Goal: Task Accomplishment & Management: Manage account settings

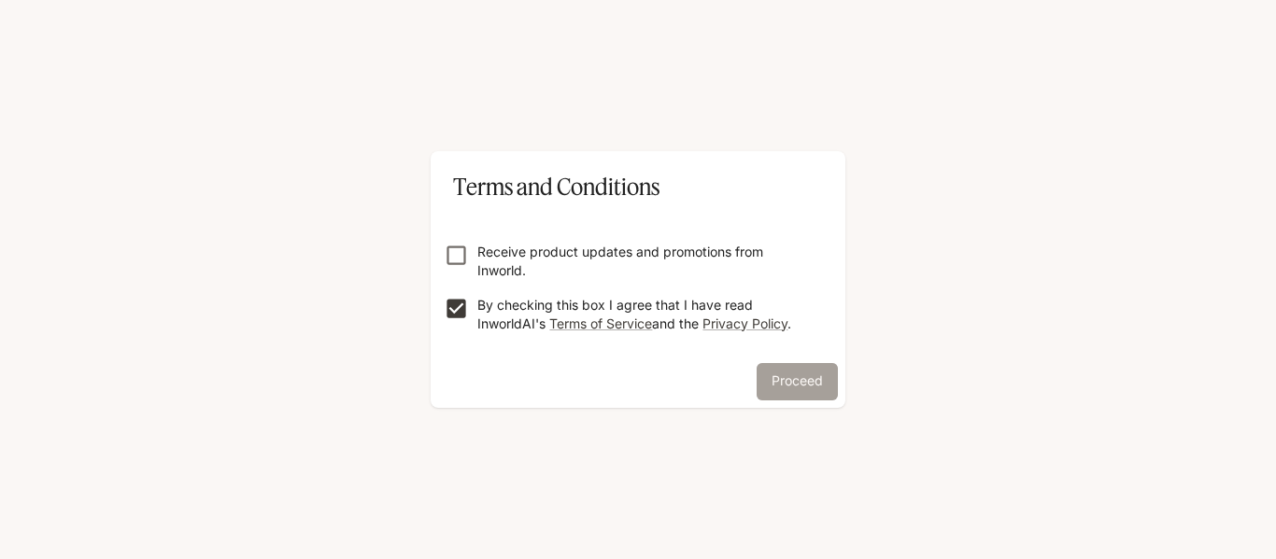
click at [808, 397] on button "Proceed" at bounding box center [796, 381] width 81 height 37
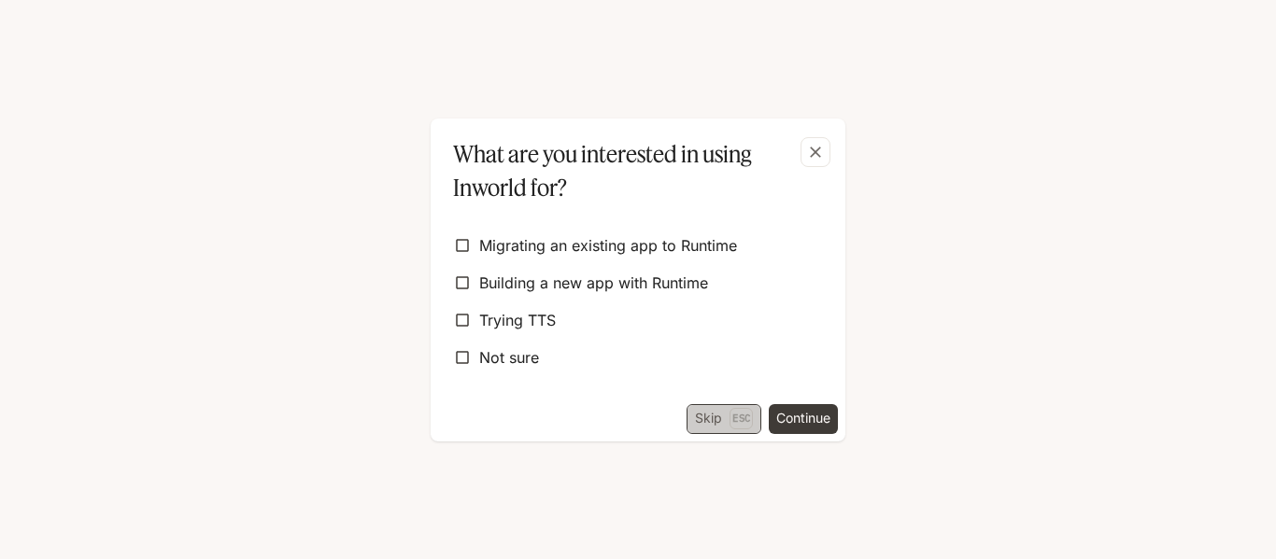
click at [722, 431] on button "Skip Esc" at bounding box center [723, 419] width 75 height 30
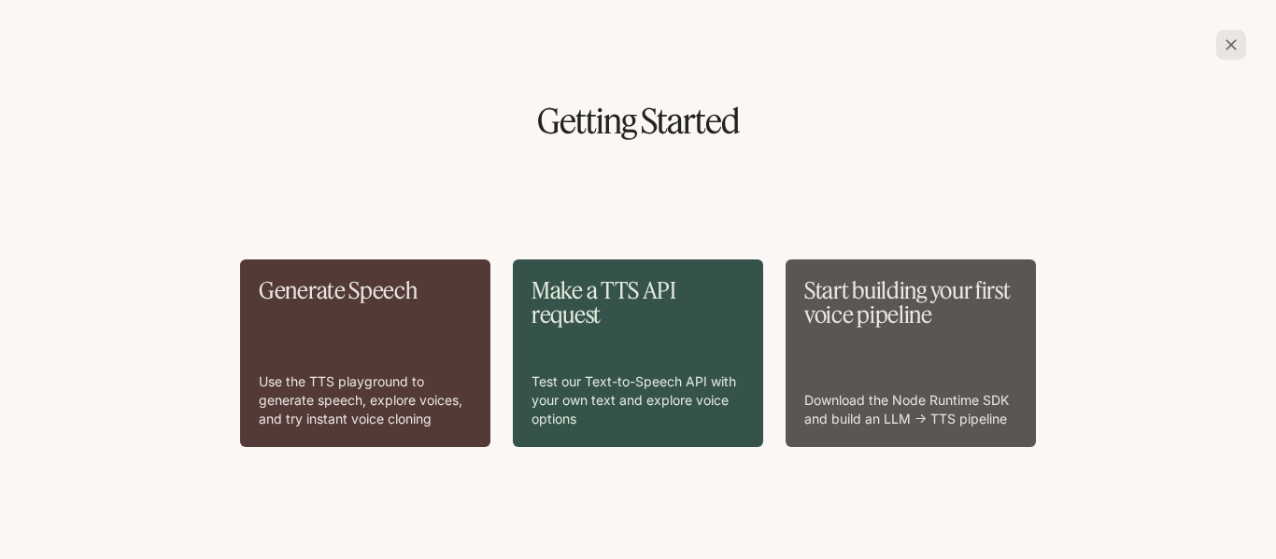
click at [1225, 52] on icon "button" at bounding box center [1231, 44] width 19 height 19
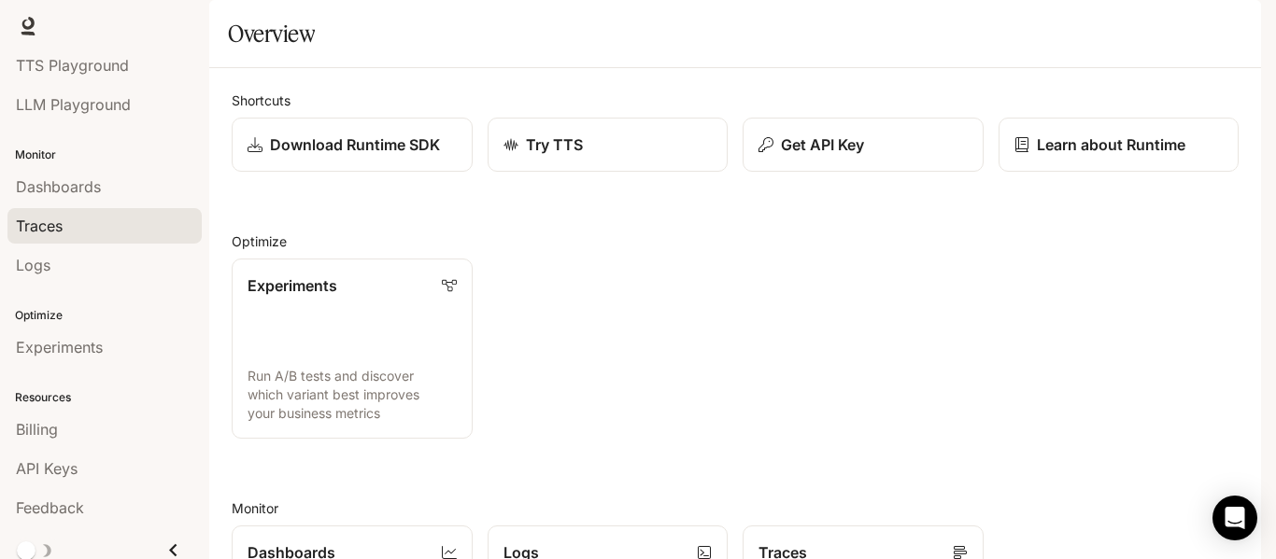
scroll to position [88, 0]
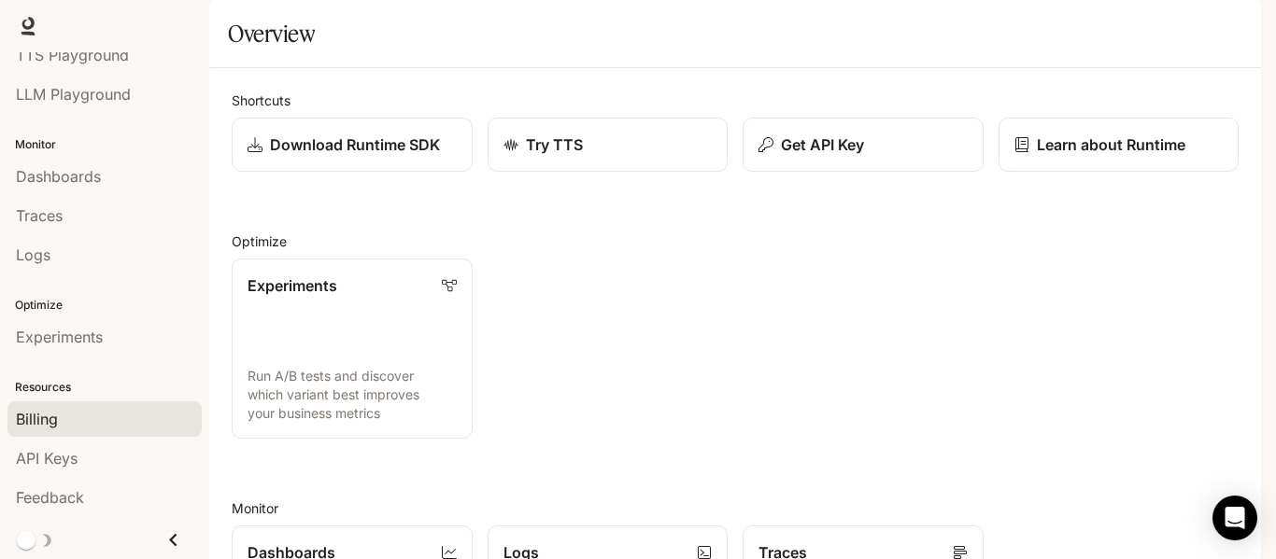
click at [53, 436] on link "Billing" at bounding box center [104, 419] width 194 height 35
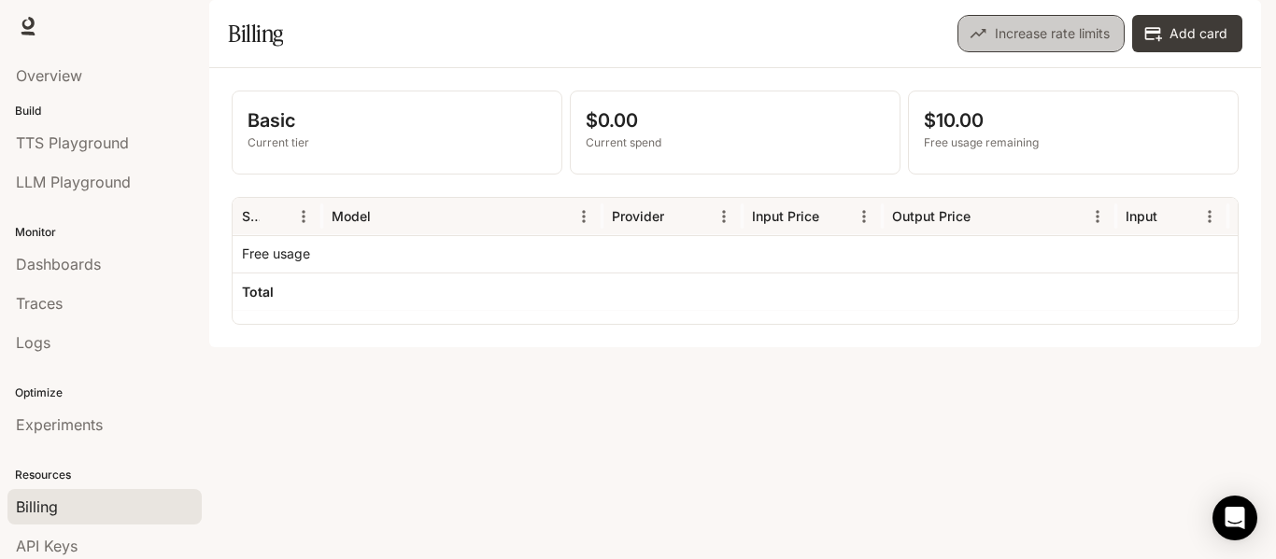
click at [1070, 52] on button "Increase rate limits" at bounding box center [1040, 33] width 167 height 37
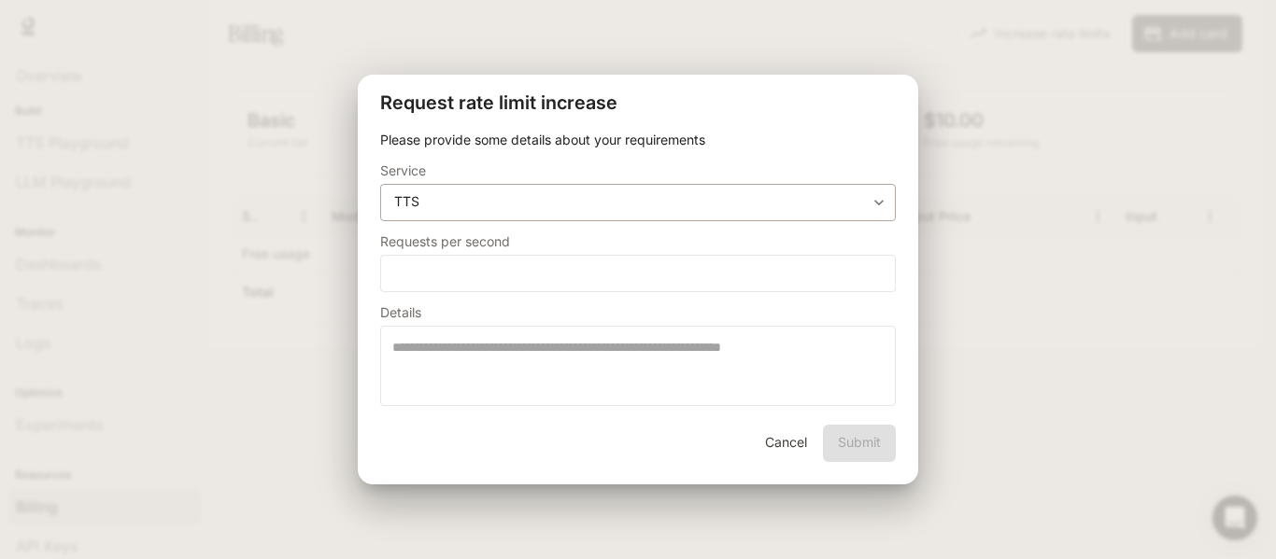
click at [619, 191] on div "**********" at bounding box center [638, 202] width 516 height 37
click at [862, 191] on div "**********" at bounding box center [638, 202] width 516 height 37
click at [564, 282] on input "*" at bounding box center [638, 272] width 514 height 19
click at [787, 439] on button "Cancel" at bounding box center [786, 443] width 60 height 37
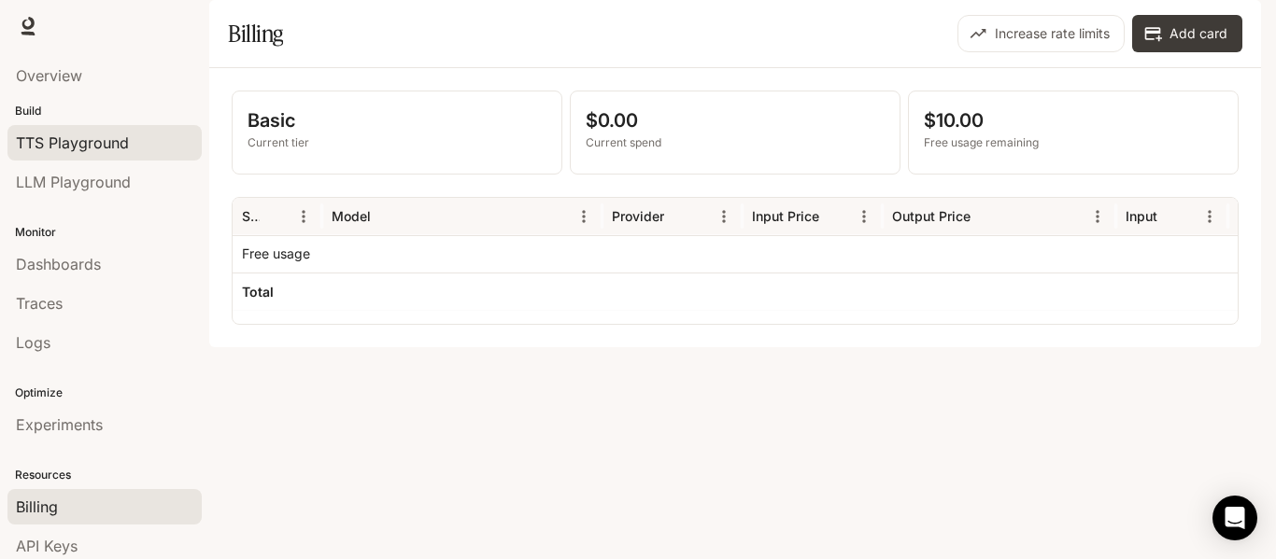
click at [83, 134] on span "TTS Playground" at bounding box center [72, 143] width 113 height 22
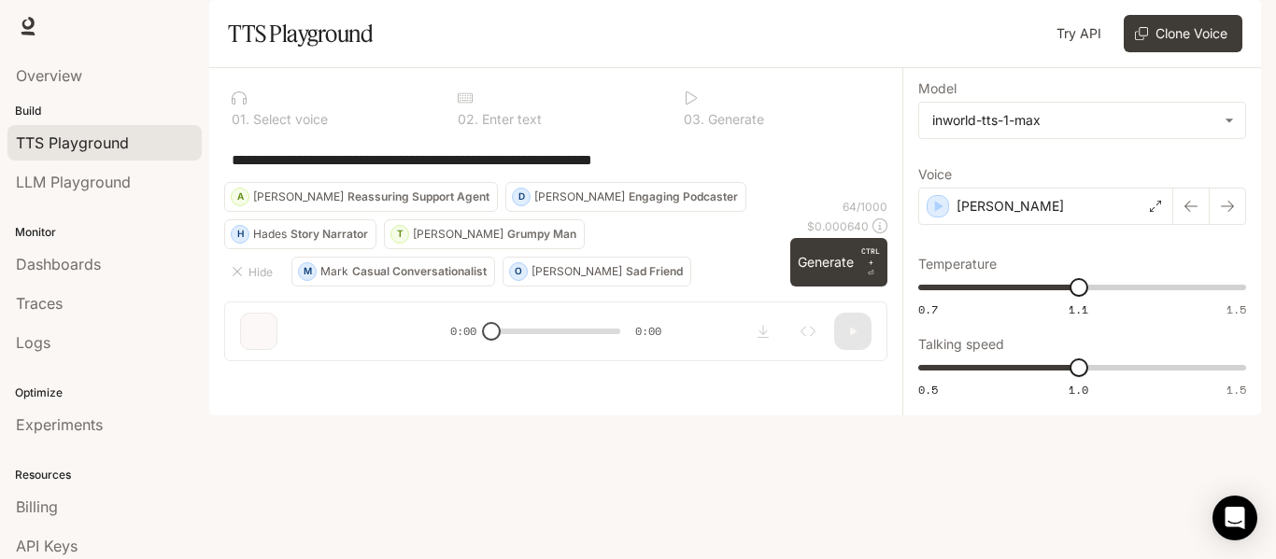
click at [505, 212] on button "[PERSON_NAME] Engaging Podcaster" at bounding box center [625, 197] width 241 height 30
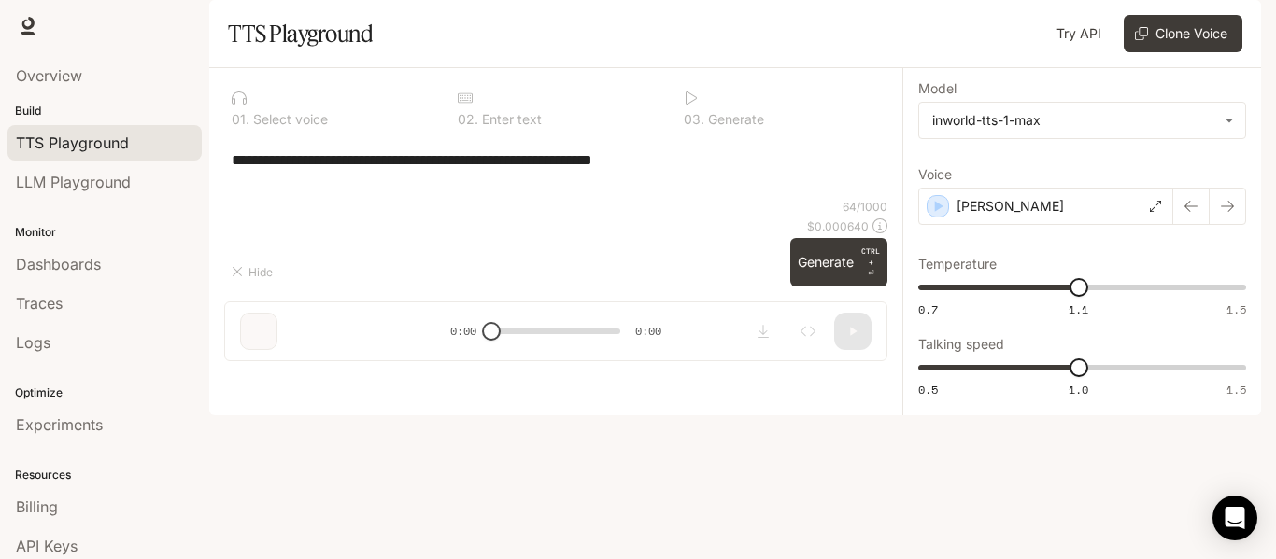
type textarea "**********"
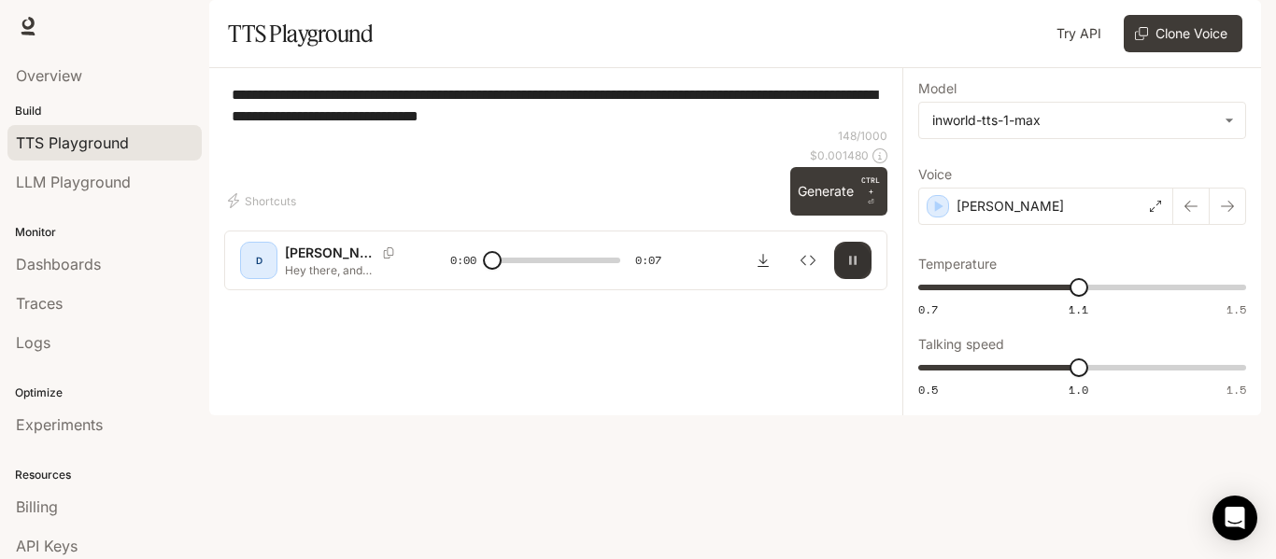
click at [846, 268] on icon "button" at bounding box center [852, 260] width 15 height 15
click at [852, 268] on icon "button" at bounding box center [852, 260] width 15 height 15
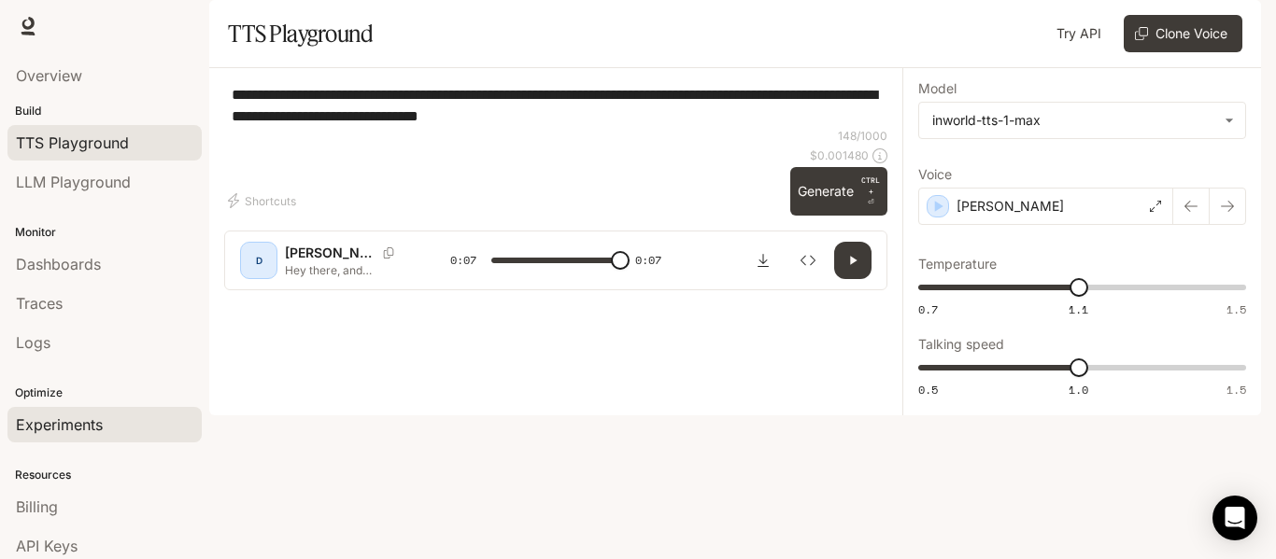
type input "*"
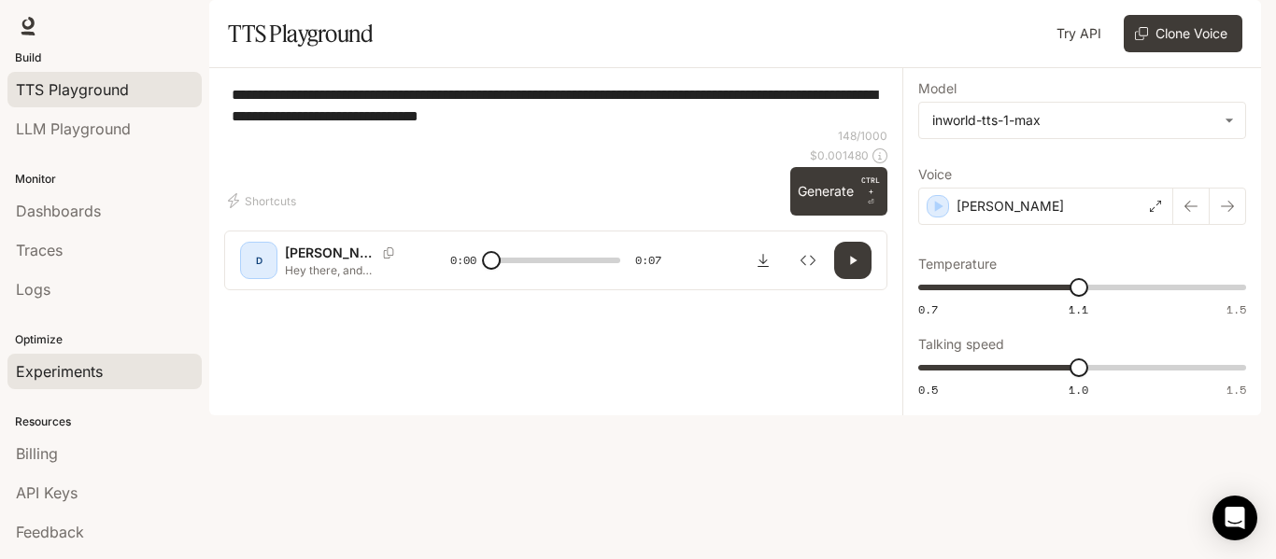
scroll to position [88, 0]
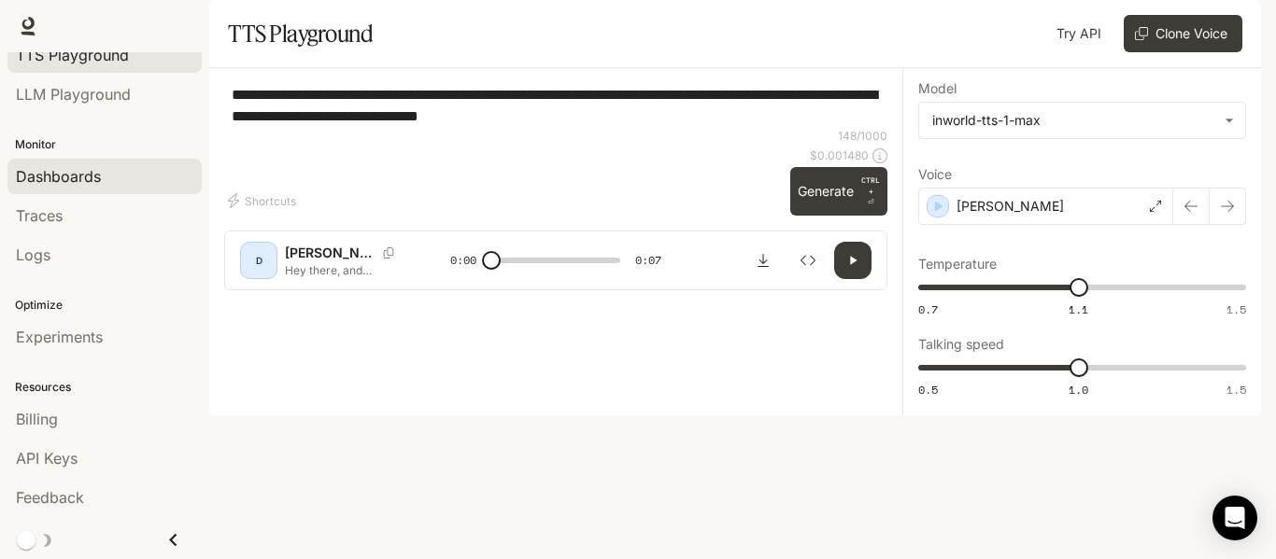
click at [43, 169] on span "Dashboards" at bounding box center [58, 176] width 85 height 22
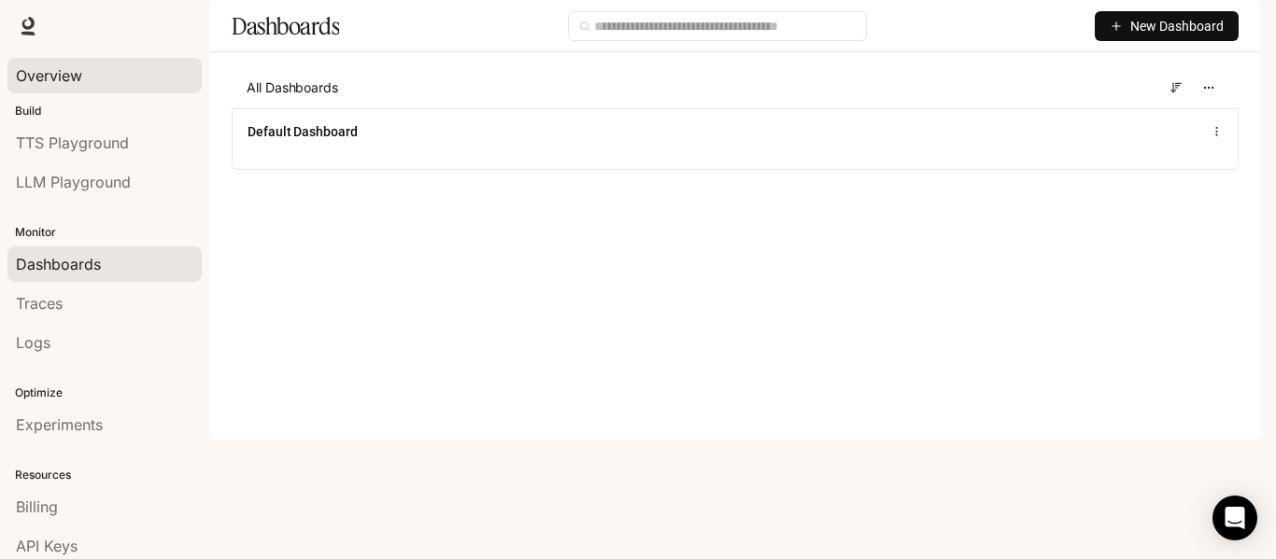
click at [110, 73] on div "Overview" at bounding box center [104, 75] width 177 height 22
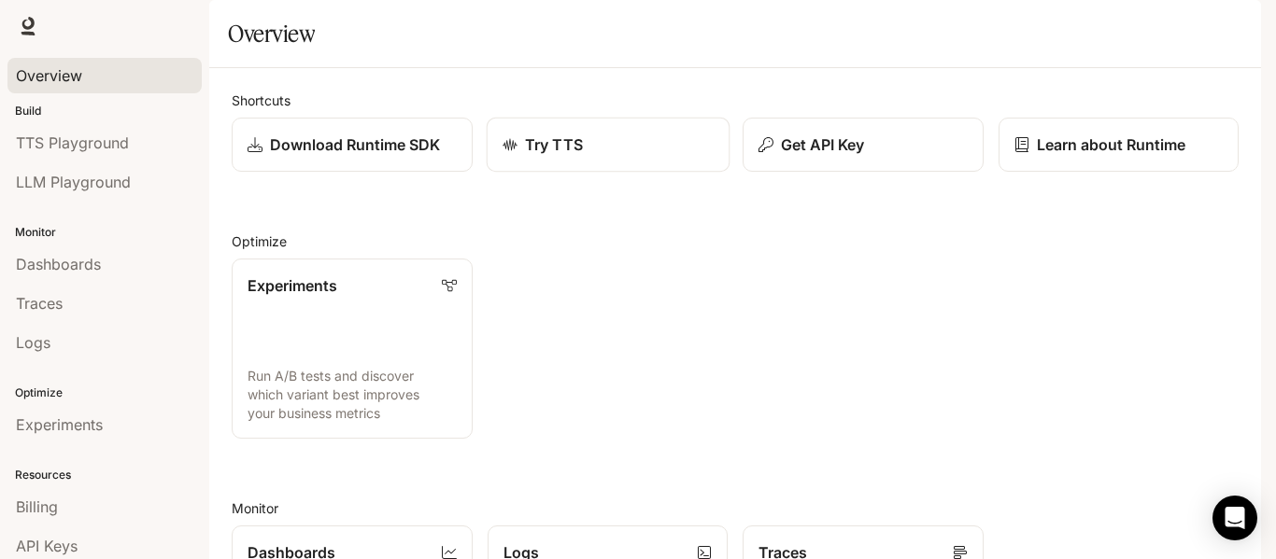
click at [564, 173] on link "Try TTS" at bounding box center [607, 145] width 243 height 55
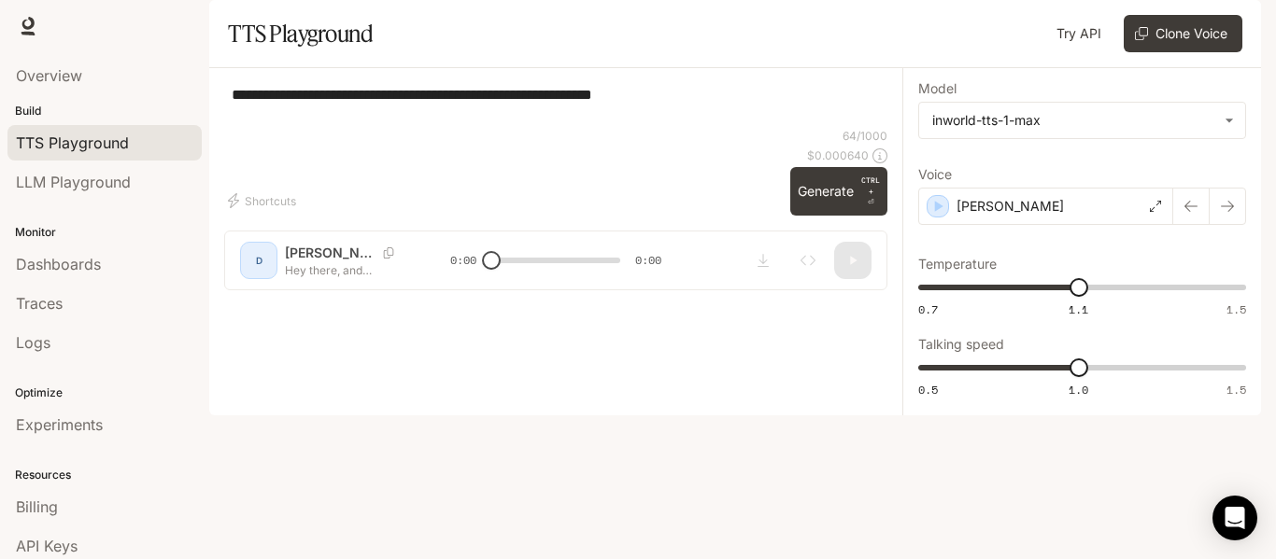
type textarea "**********"
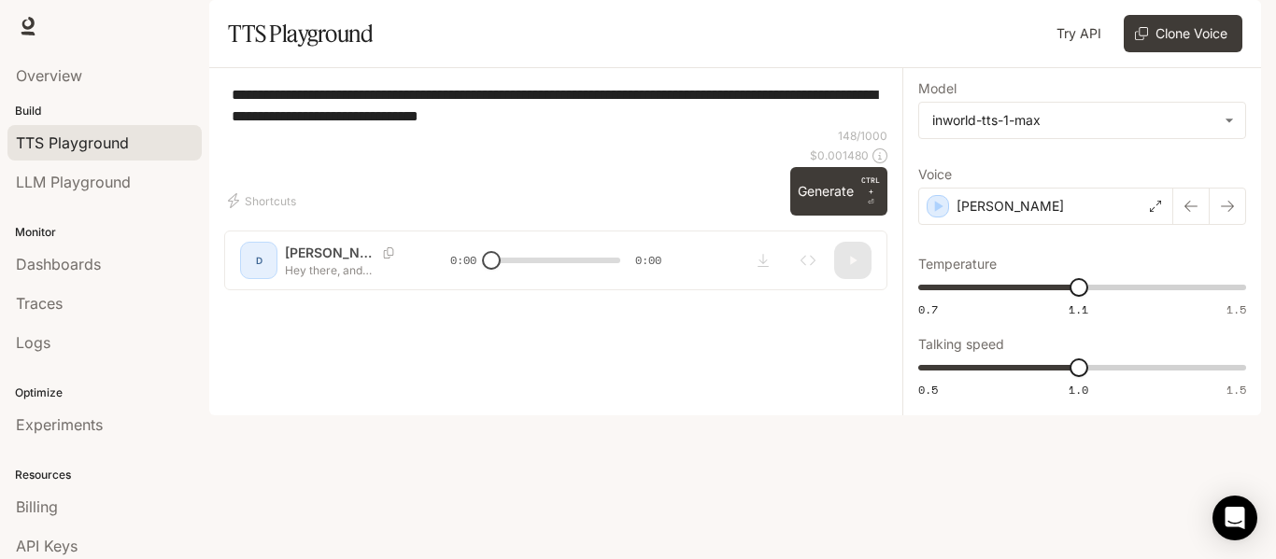
click at [874, 299] on div at bounding box center [555, 243] width 693 height 112
click at [881, 299] on div at bounding box center [555, 243] width 693 height 112
click at [1232, 22] on img "button" at bounding box center [1235, 26] width 26 height 26
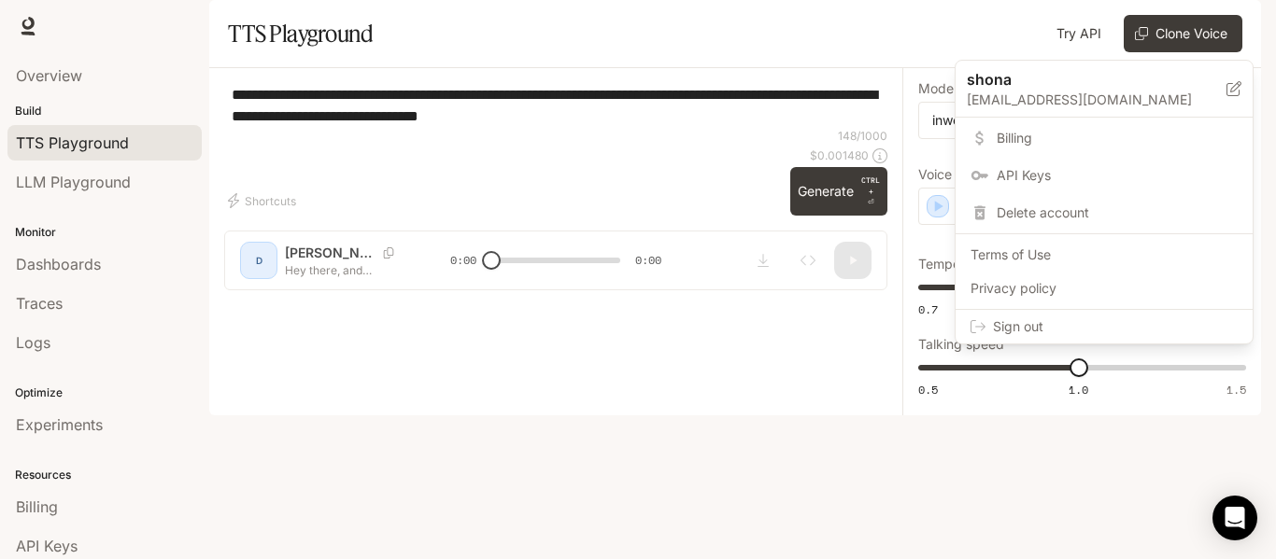
click at [1071, 133] on span "Billing" at bounding box center [1116, 138] width 241 height 19
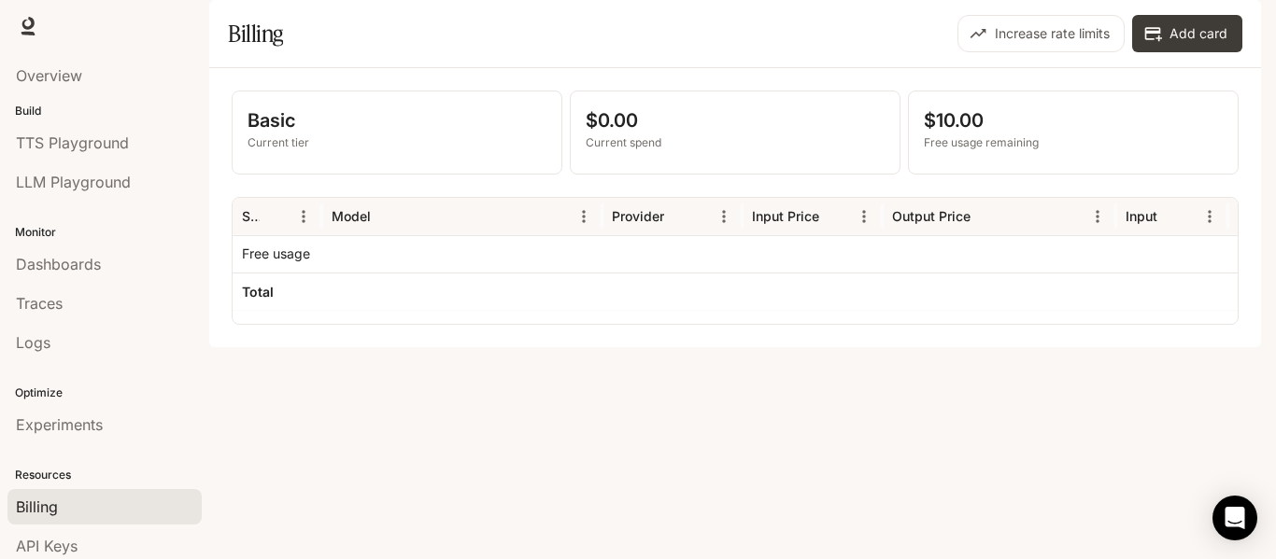
click at [967, 134] on p "$10.00" at bounding box center [1073, 120] width 299 height 28
drag, startPoint x: 926, startPoint y: 178, endPoint x: 1012, endPoint y: 165, distance: 86.9
click at [1012, 134] on p "$10.00" at bounding box center [1073, 120] width 299 height 28
click at [1080, 52] on button "Increase rate limits" at bounding box center [1040, 33] width 167 height 37
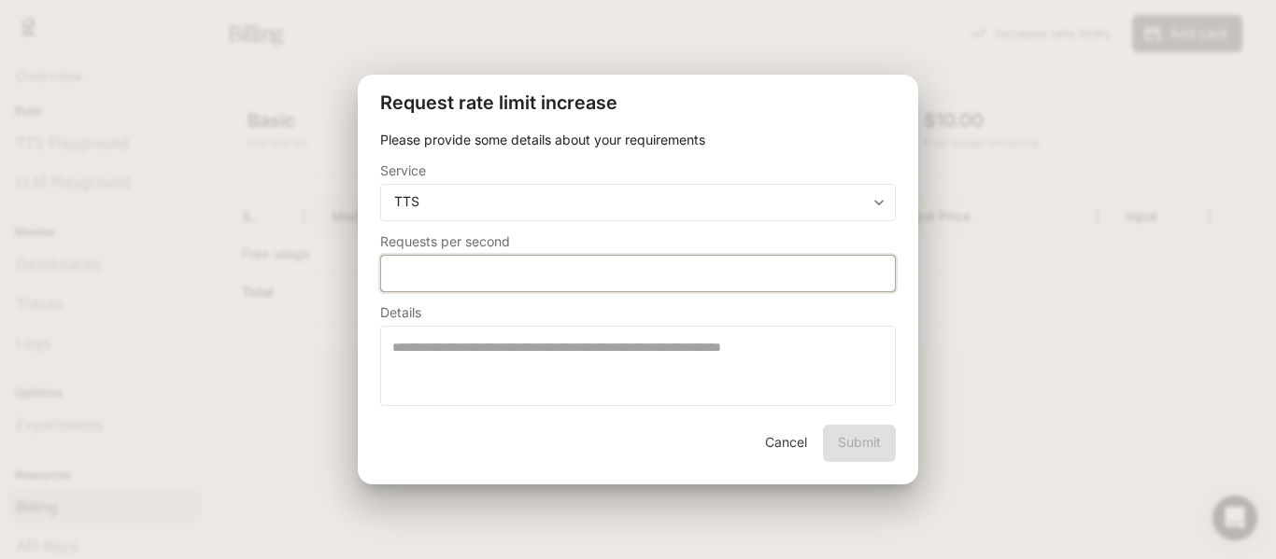
click at [784, 275] on input "*" at bounding box center [638, 272] width 514 height 19
type input "*"
click at [875, 271] on input "*" at bounding box center [638, 272] width 514 height 19
click at [671, 357] on textarea at bounding box center [637, 366] width 491 height 56
click at [791, 435] on button "Cancel" at bounding box center [786, 443] width 60 height 37
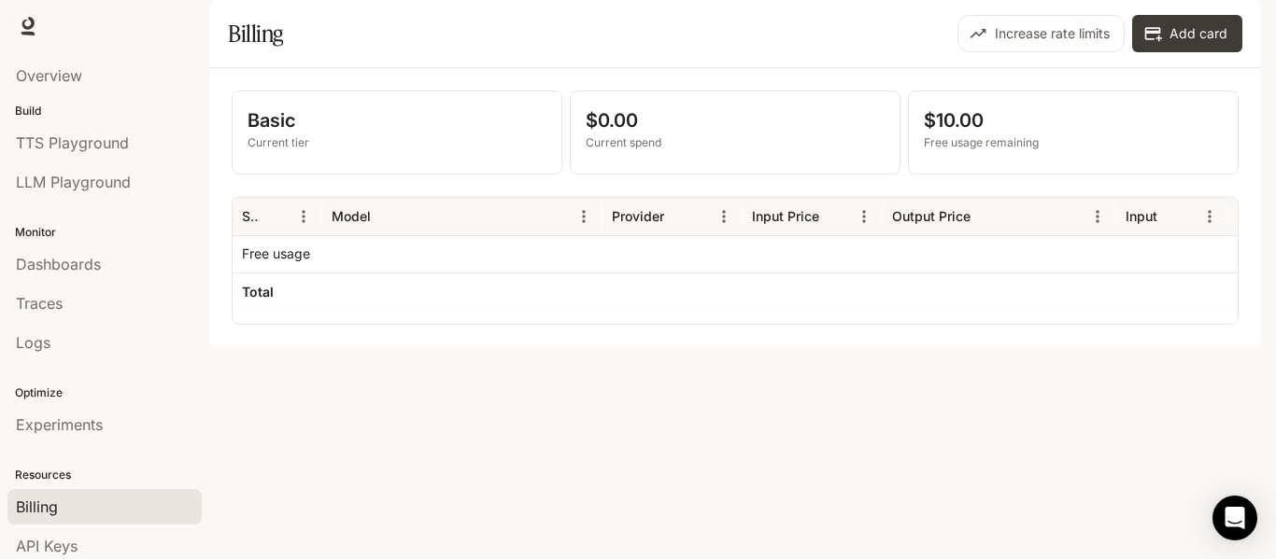
click at [671, 235] on div "Basic Current tier $0.00 Current spend $10.00 Free usage remaining Service Mode…" at bounding box center [735, 208] width 1007 height 234
